Goal: Submit feedback/report problem: Submit feedback/report problem

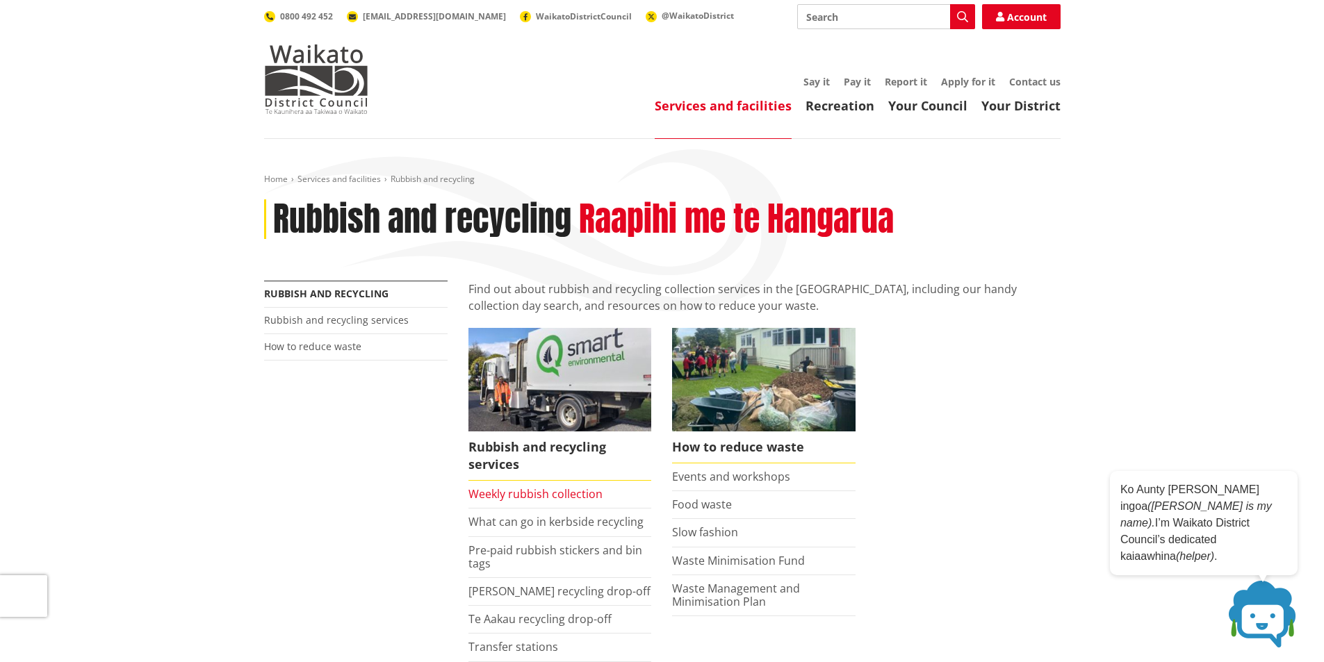
click at [531, 491] on link "Weekly rubbish collection" at bounding box center [535, 493] width 134 height 15
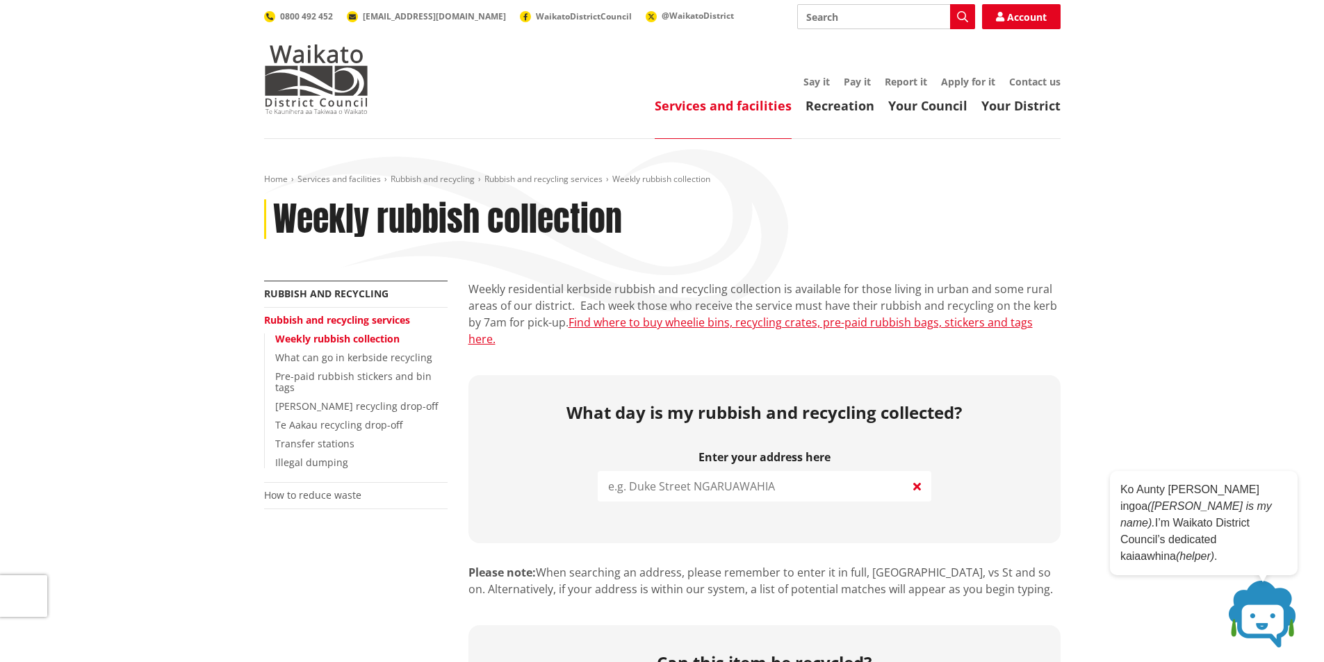
click at [807, 14] on input "Search" at bounding box center [886, 16] width 178 height 25
type input "rubbish bag charge"
click at [960, 12] on icon "button" at bounding box center [962, 16] width 11 height 11
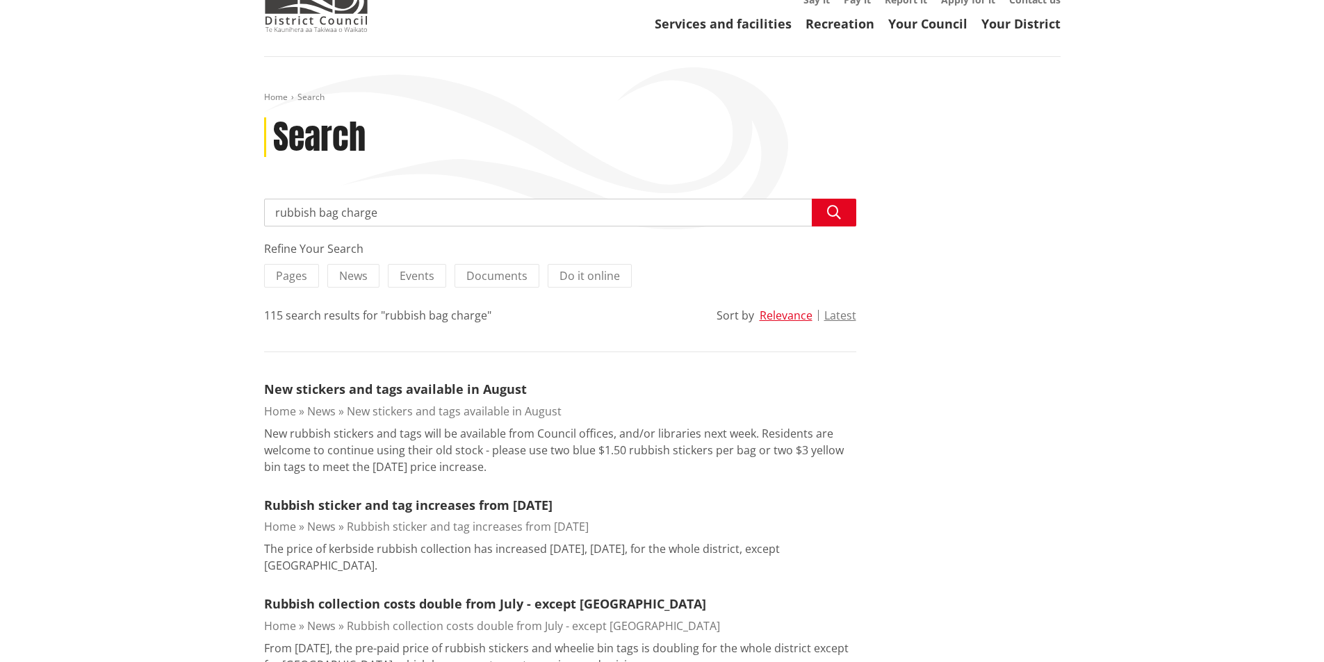
scroll to position [116, 0]
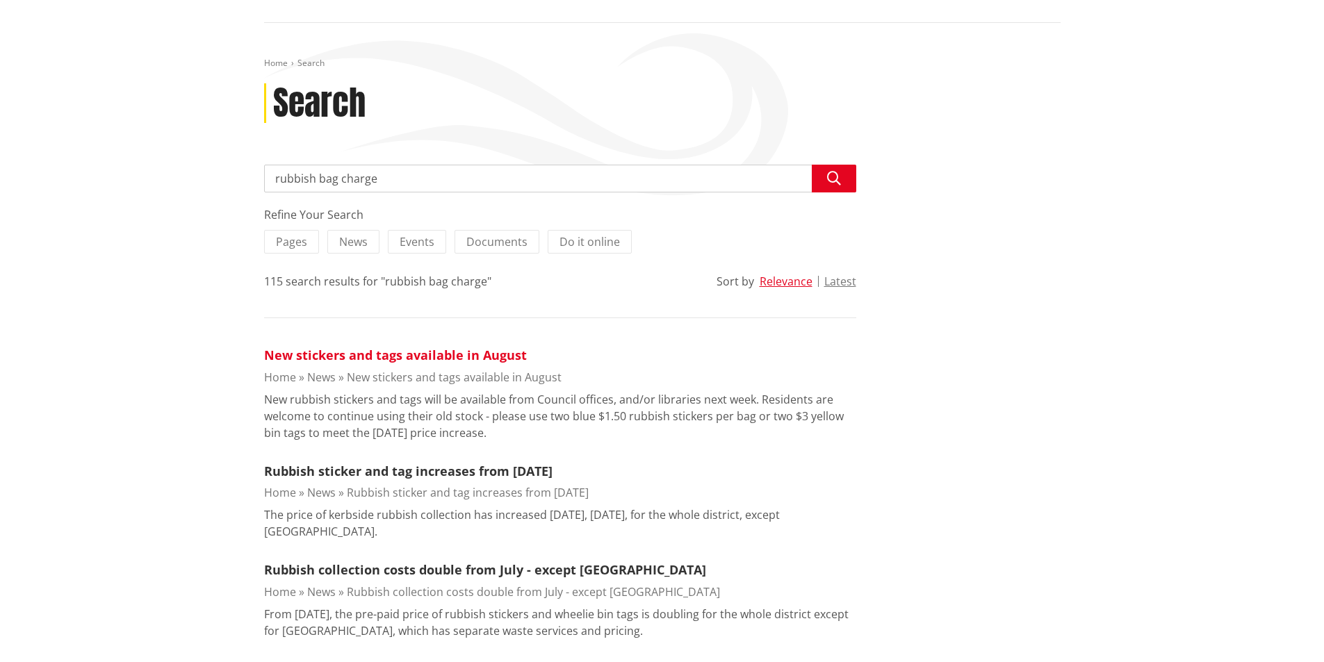
click at [428, 355] on link "New stickers and tags available in August" at bounding box center [395, 355] width 263 height 17
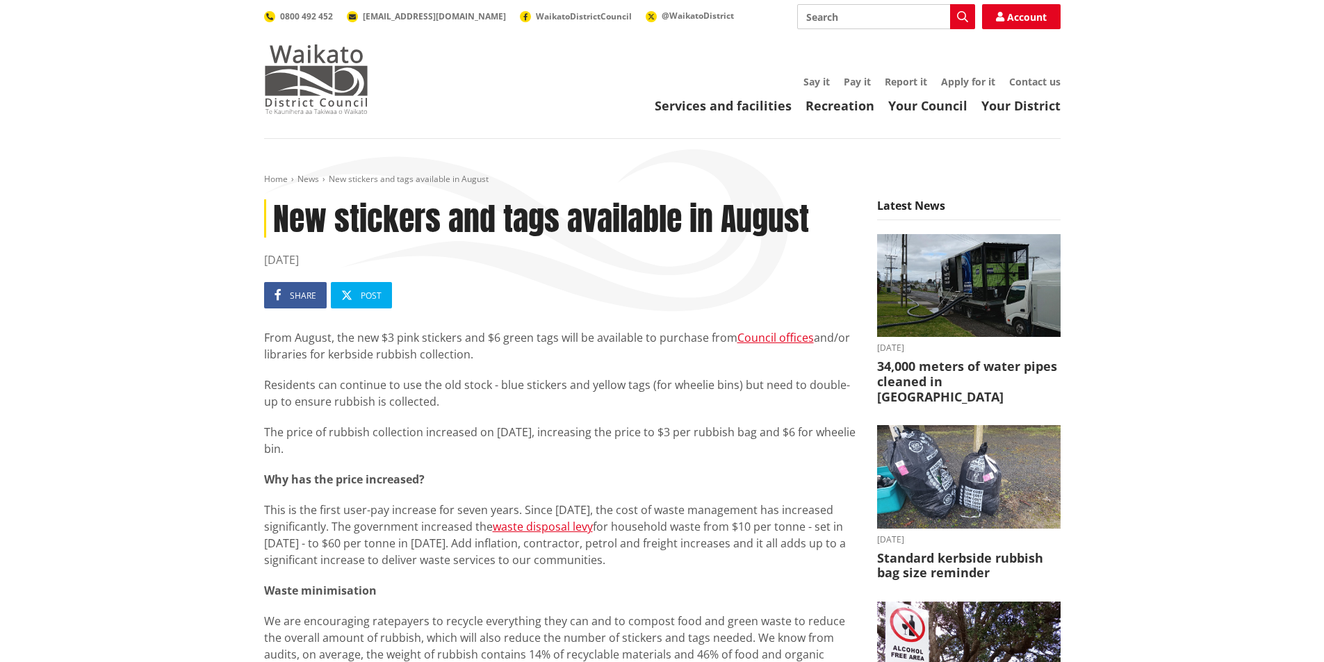
click at [309, 71] on img at bounding box center [316, 78] width 104 height 69
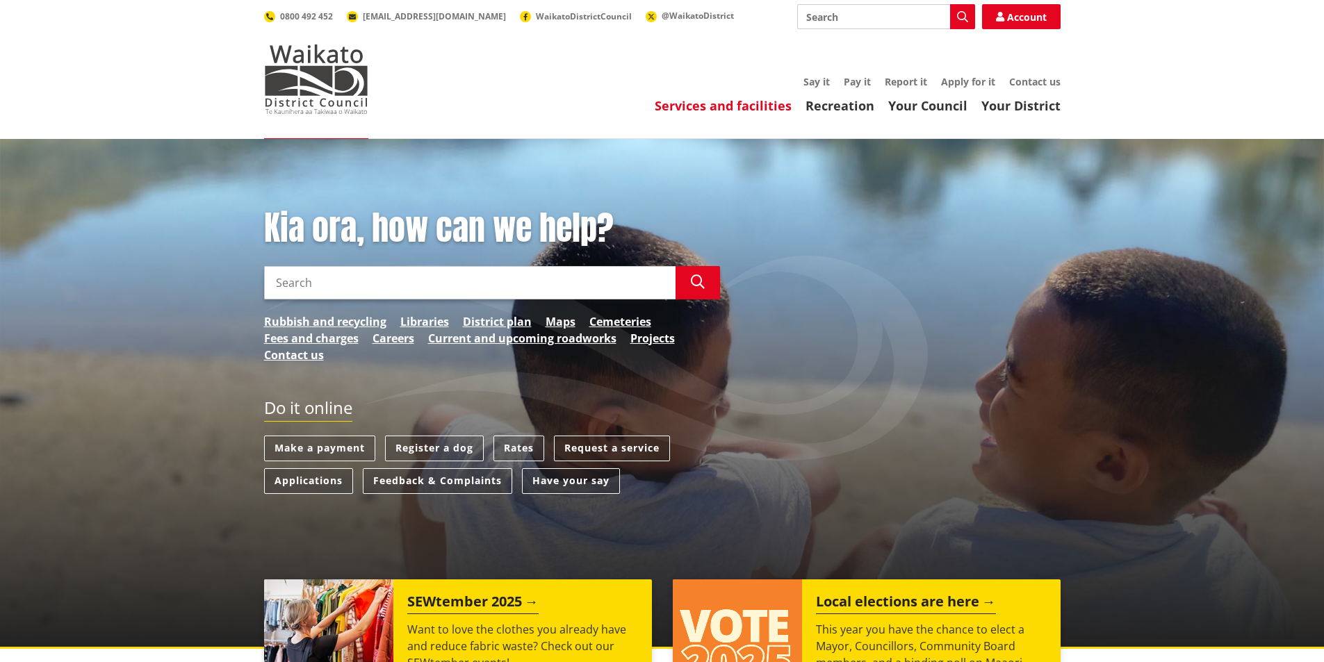
click at [700, 101] on link "Services and facilities" at bounding box center [723, 105] width 137 height 17
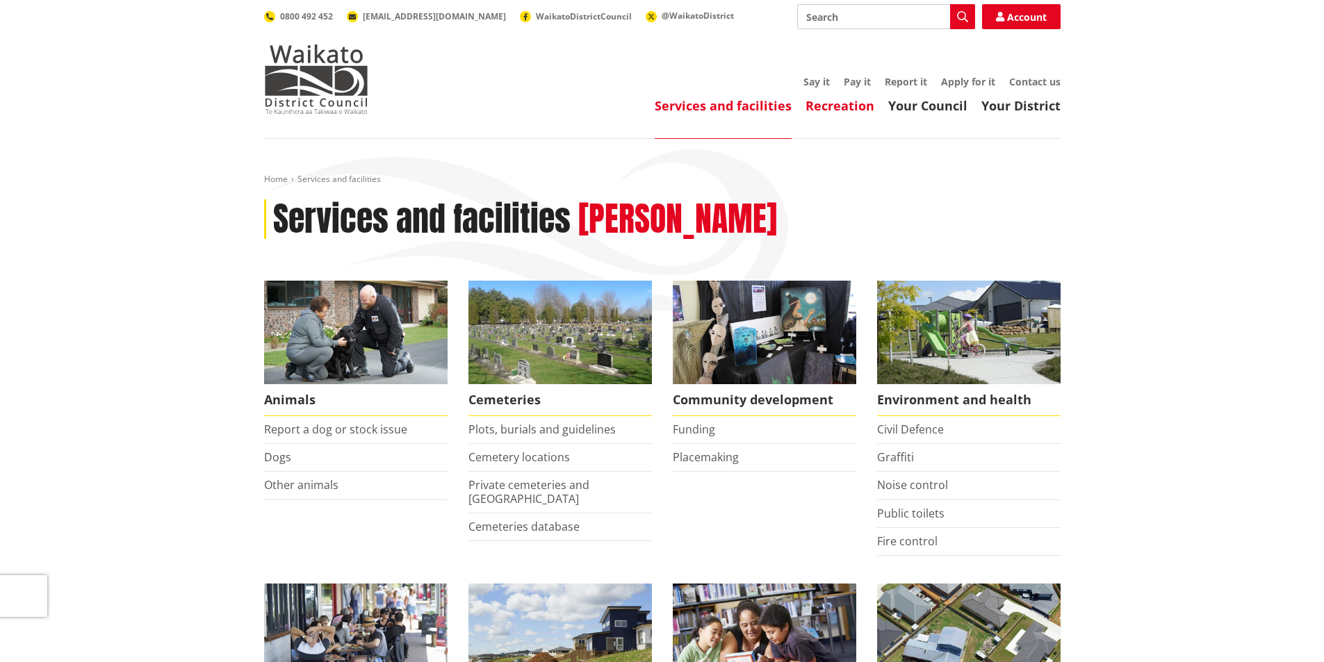
click at [841, 105] on link "Recreation" at bounding box center [839, 105] width 69 height 17
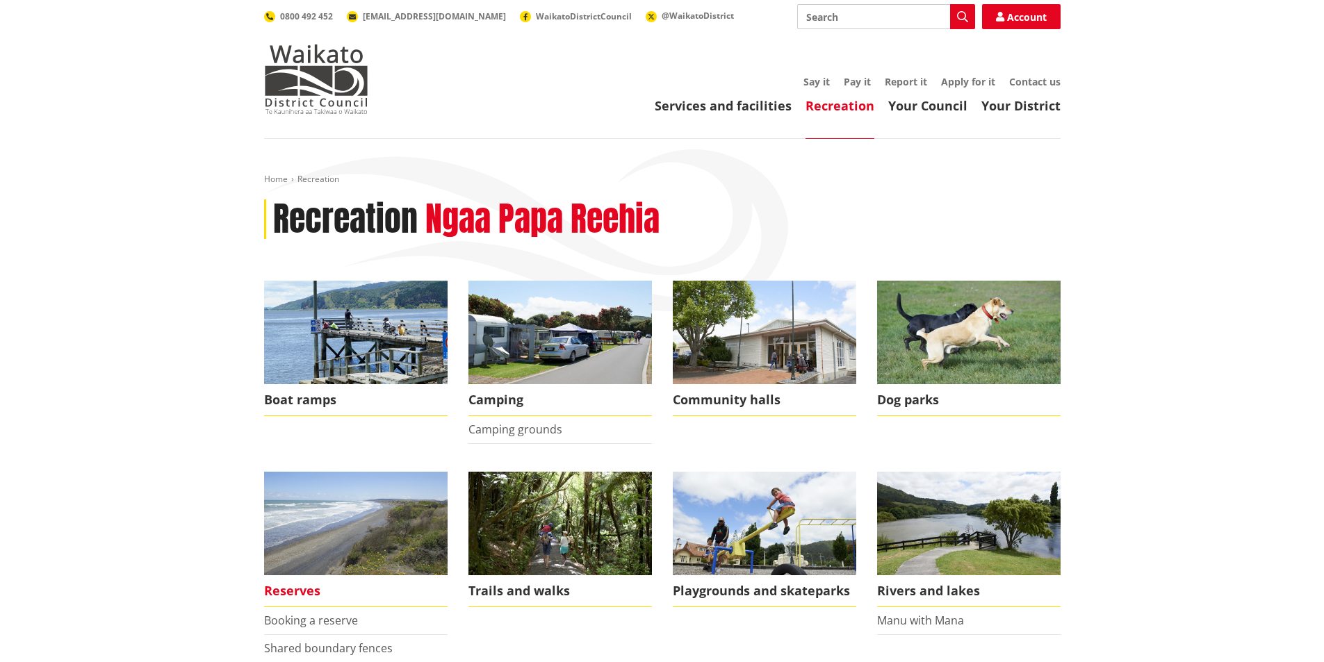
click at [414, 523] on img at bounding box center [355, 524] width 183 height 104
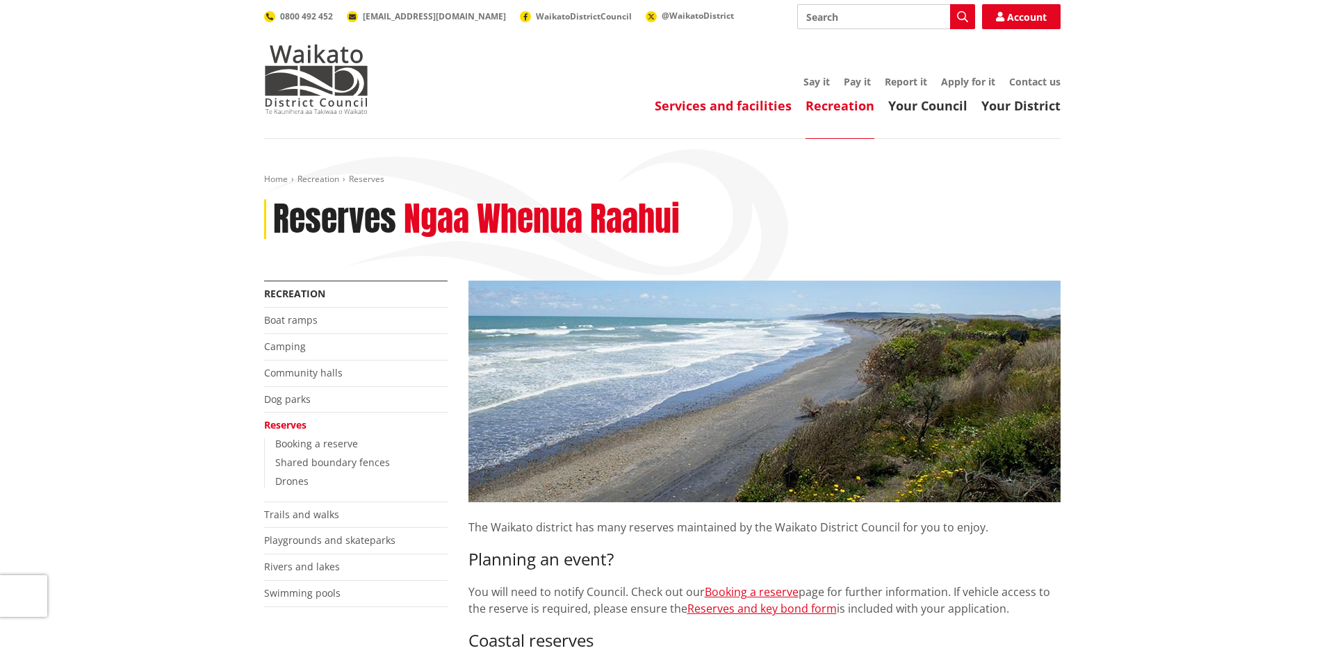
click at [686, 103] on link "Services and facilities" at bounding box center [723, 105] width 137 height 17
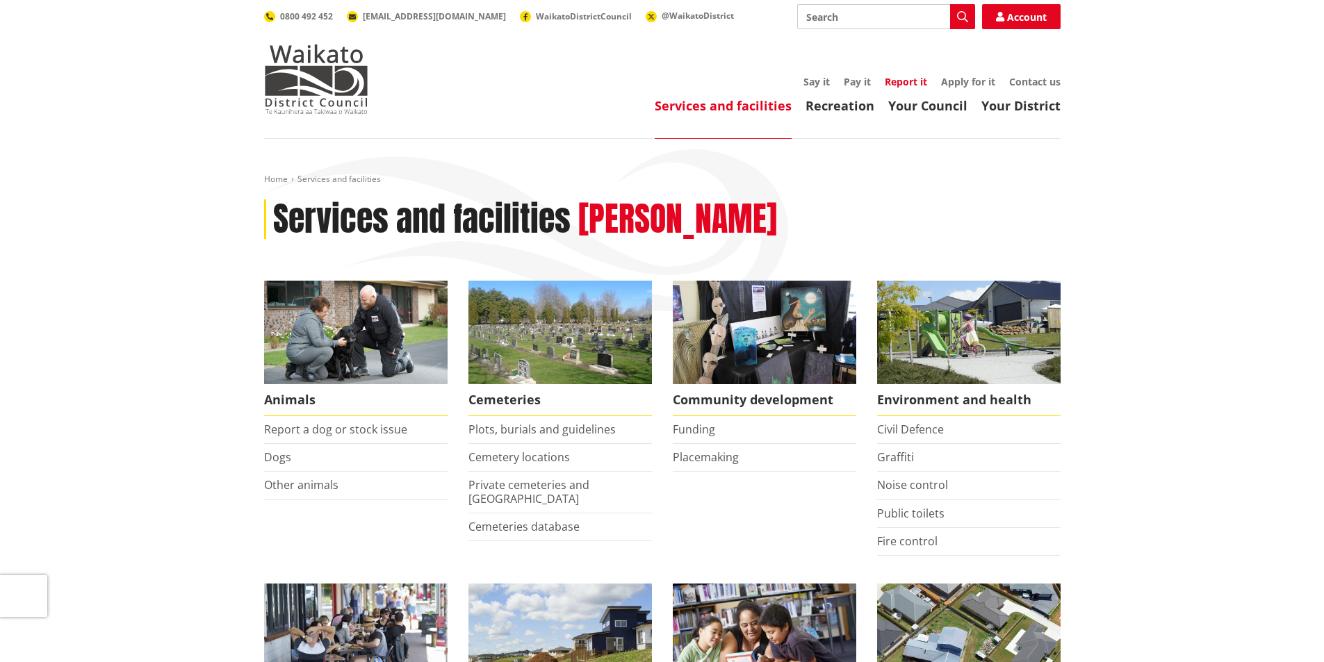
click at [906, 80] on link "Report it" at bounding box center [906, 81] width 42 height 13
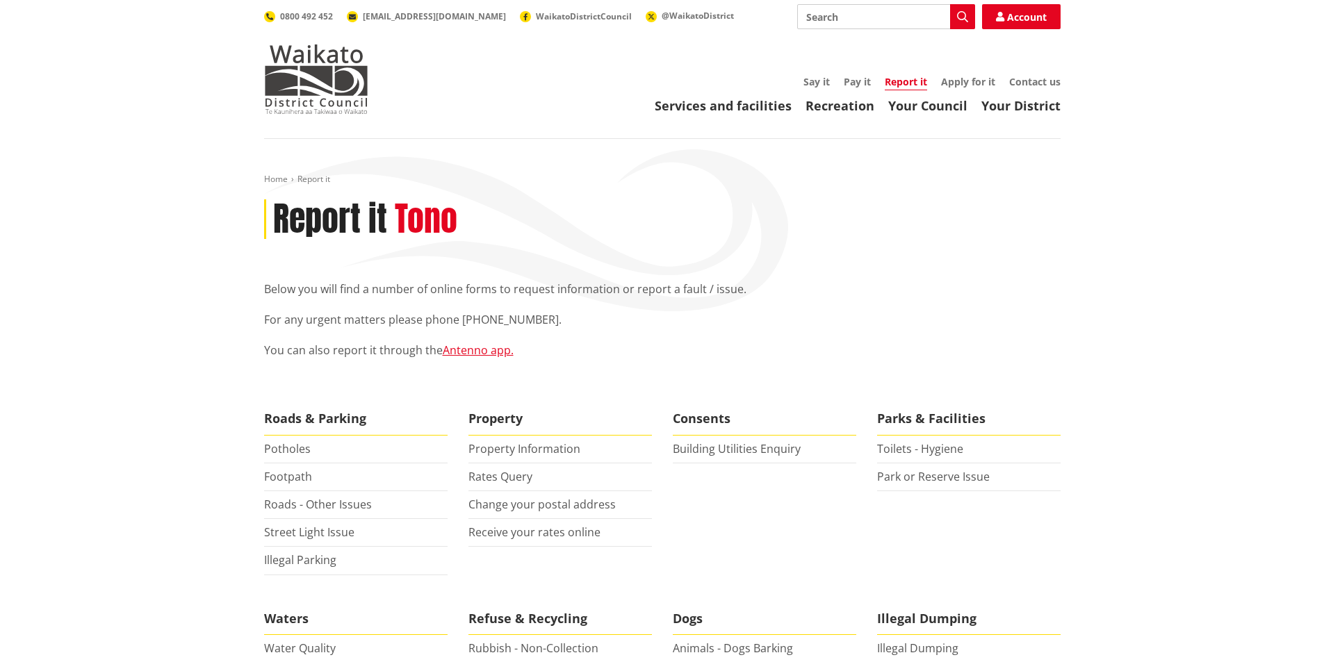
scroll to position [231, 0]
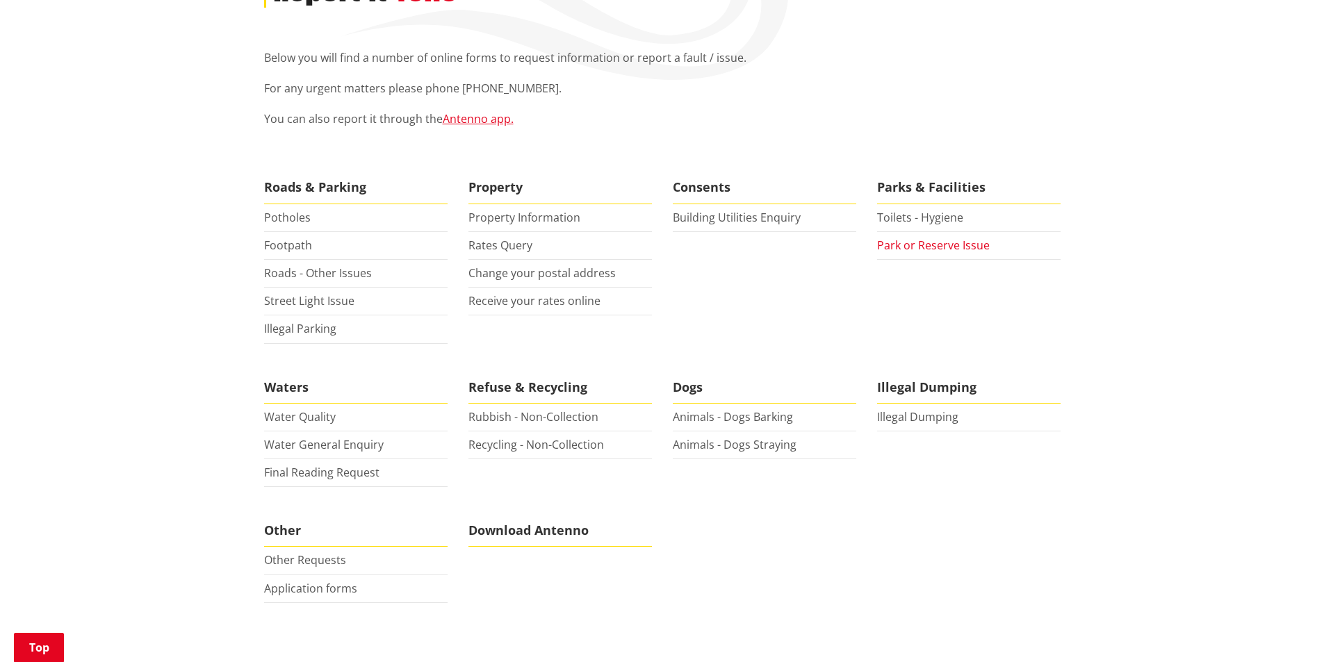
click at [946, 243] on link "Park or Reserve Issue" at bounding box center [933, 245] width 113 height 15
